Goal: Navigation & Orientation: Find specific page/section

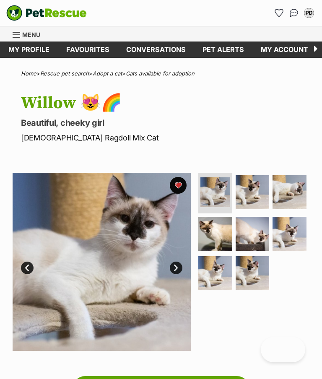
click at [82, 46] on link "Favourites" at bounding box center [88, 49] width 60 height 16
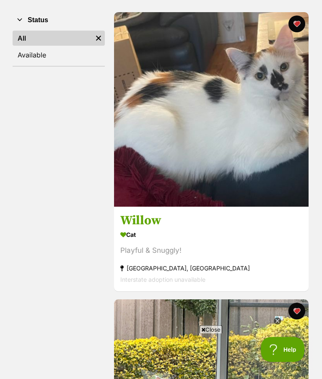
scroll to position [172, 0]
click at [270, 194] on img at bounding box center [211, 109] width 194 height 194
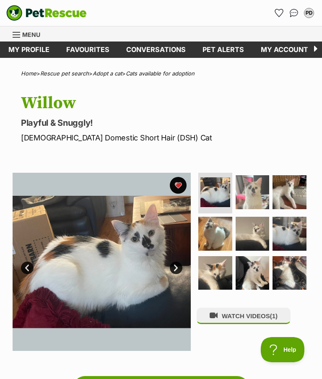
click at [87, 50] on link "Favourites" at bounding box center [88, 49] width 60 height 16
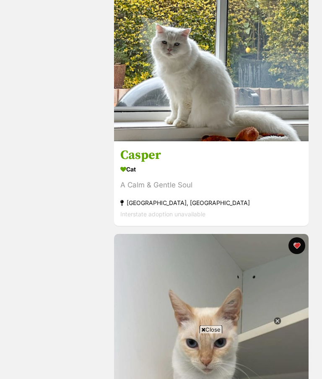
scroll to position [676, 0]
